Goal: Transaction & Acquisition: Purchase product/service

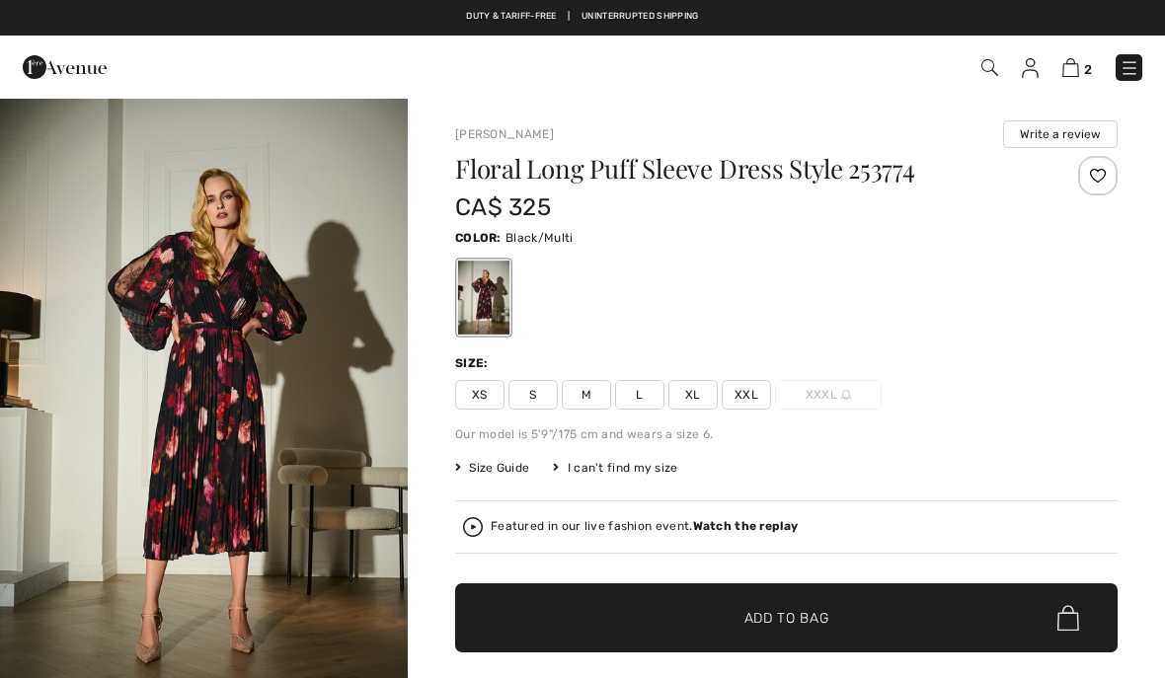
click at [171, 313] on img "1 / 5" at bounding box center [204, 403] width 408 height 612
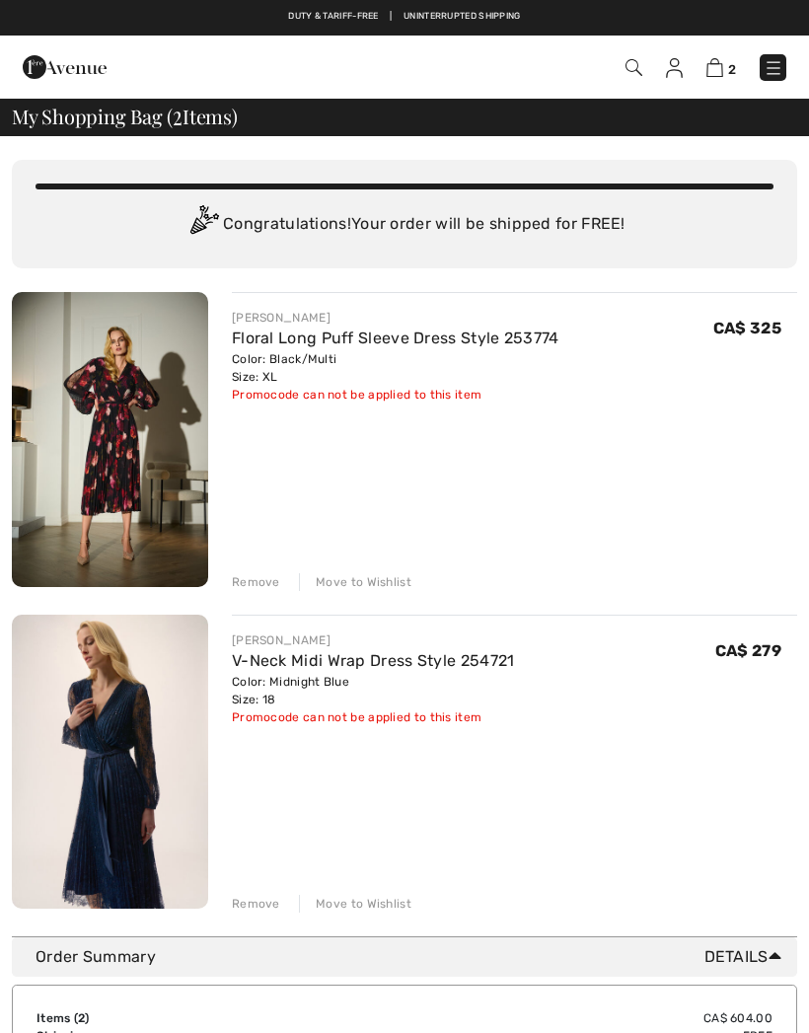
click at [323, 643] on div "[PERSON_NAME]" at bounding box center [373, 641] width 283 height 18
click at [389, 657] on link "V-Neck Midi Wrap Dress Style 254721" at bounding box center [373, 660] width 283 height 19
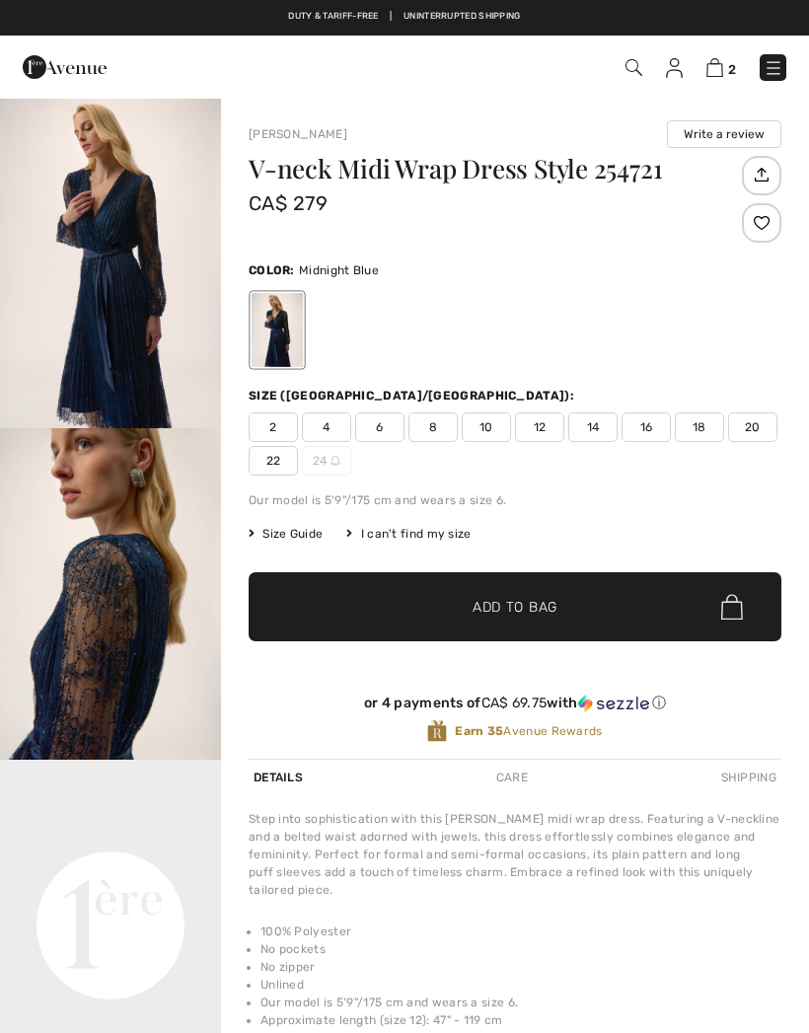
checkbox input "true"
click at [168, 340] on img "1 / 5" at bounding box center [110, 263] width 221 height 332
